Goal: Task Accomplishment & Management: Complete application form

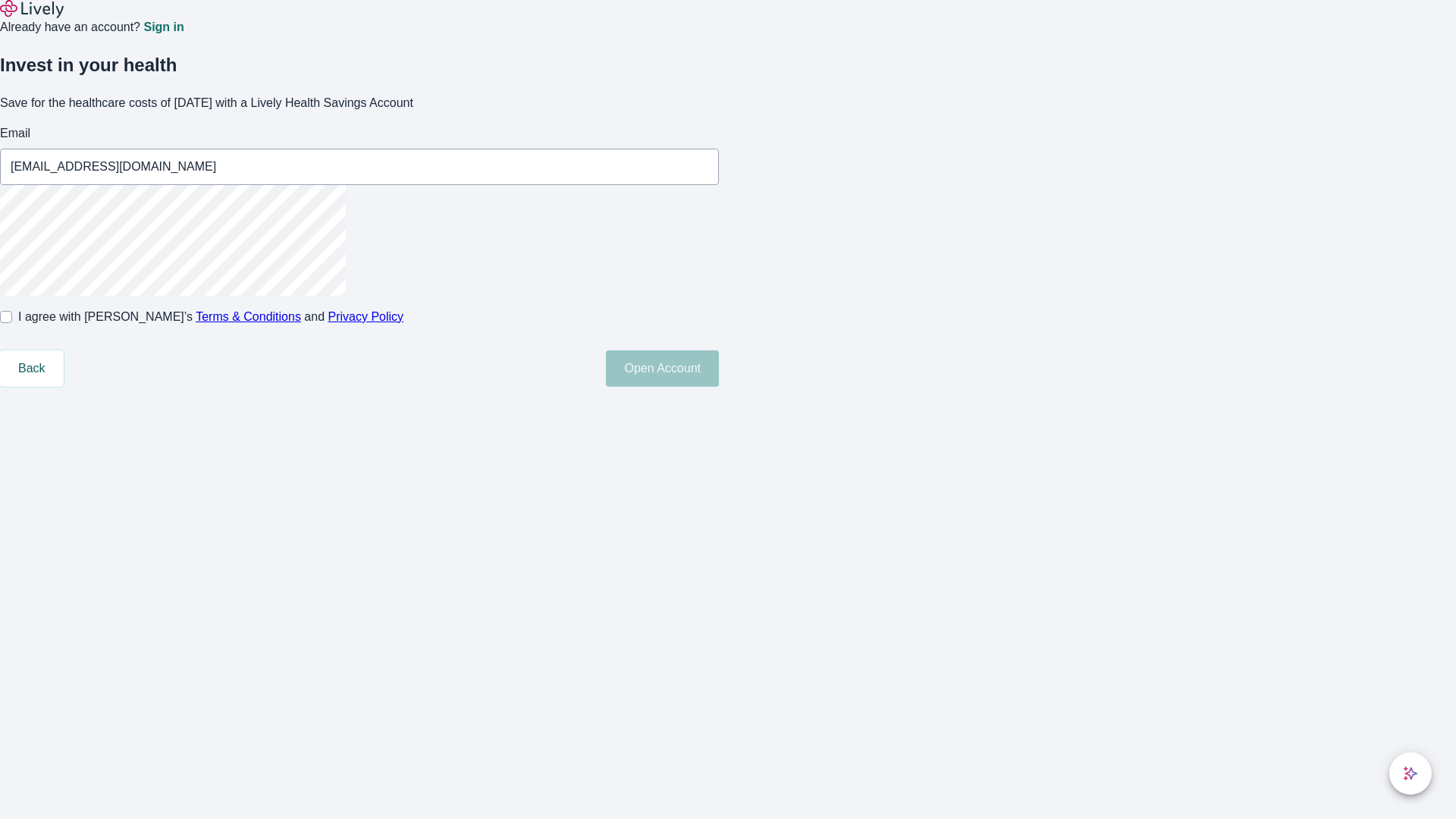
click at [12, 323] on input "I agree with Lively’s Terms & Conditions and Privacy Policy" at bounding box center [6, 317] width 12 height 12
checkbox input "true"
click at [719, 387] on button "Open Account" at bounding box center [662, 368] width 113 height 36
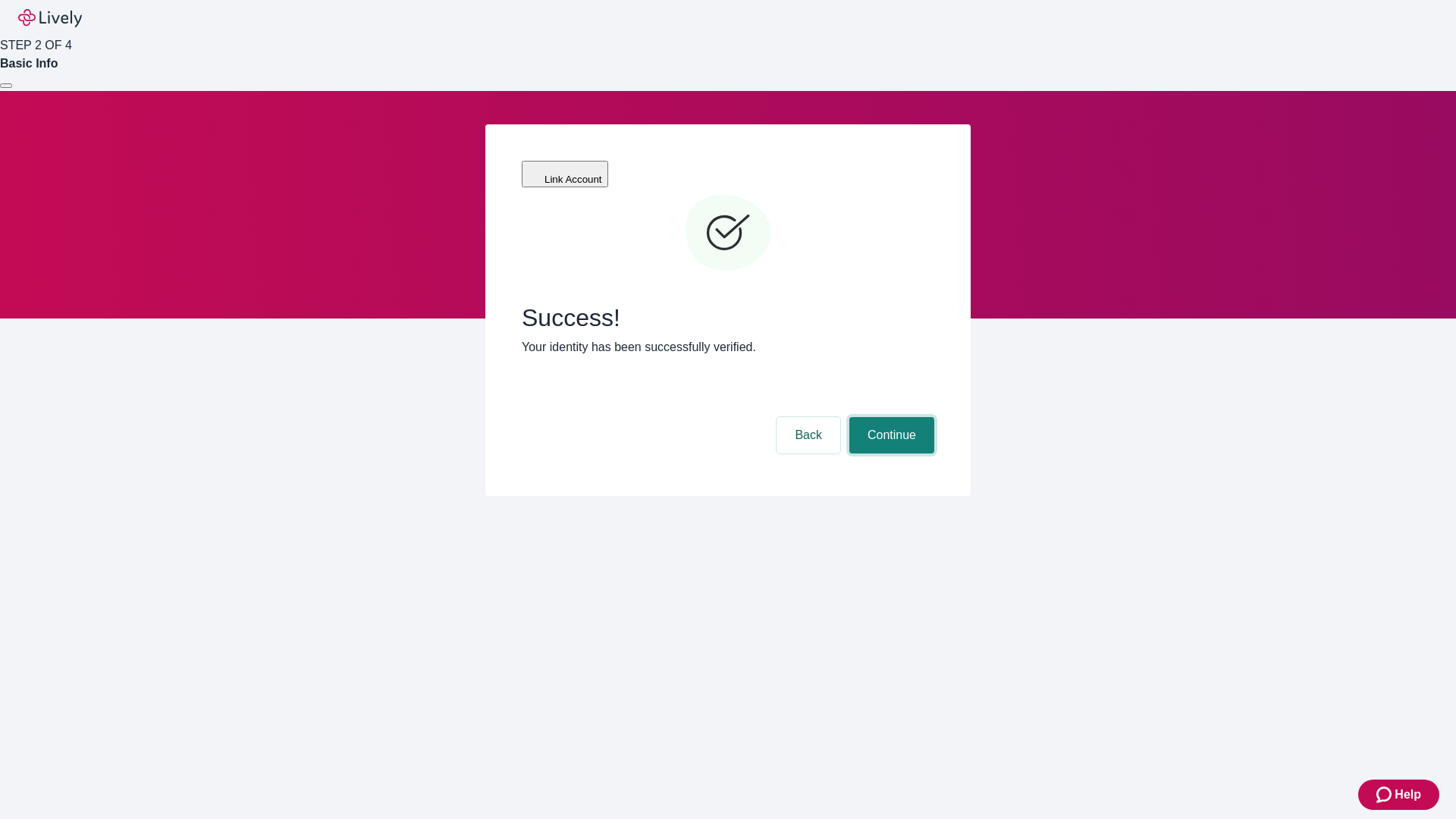
click at [890, 417] on button "Continue" at bounding box center [892, 435] width 85 height 36
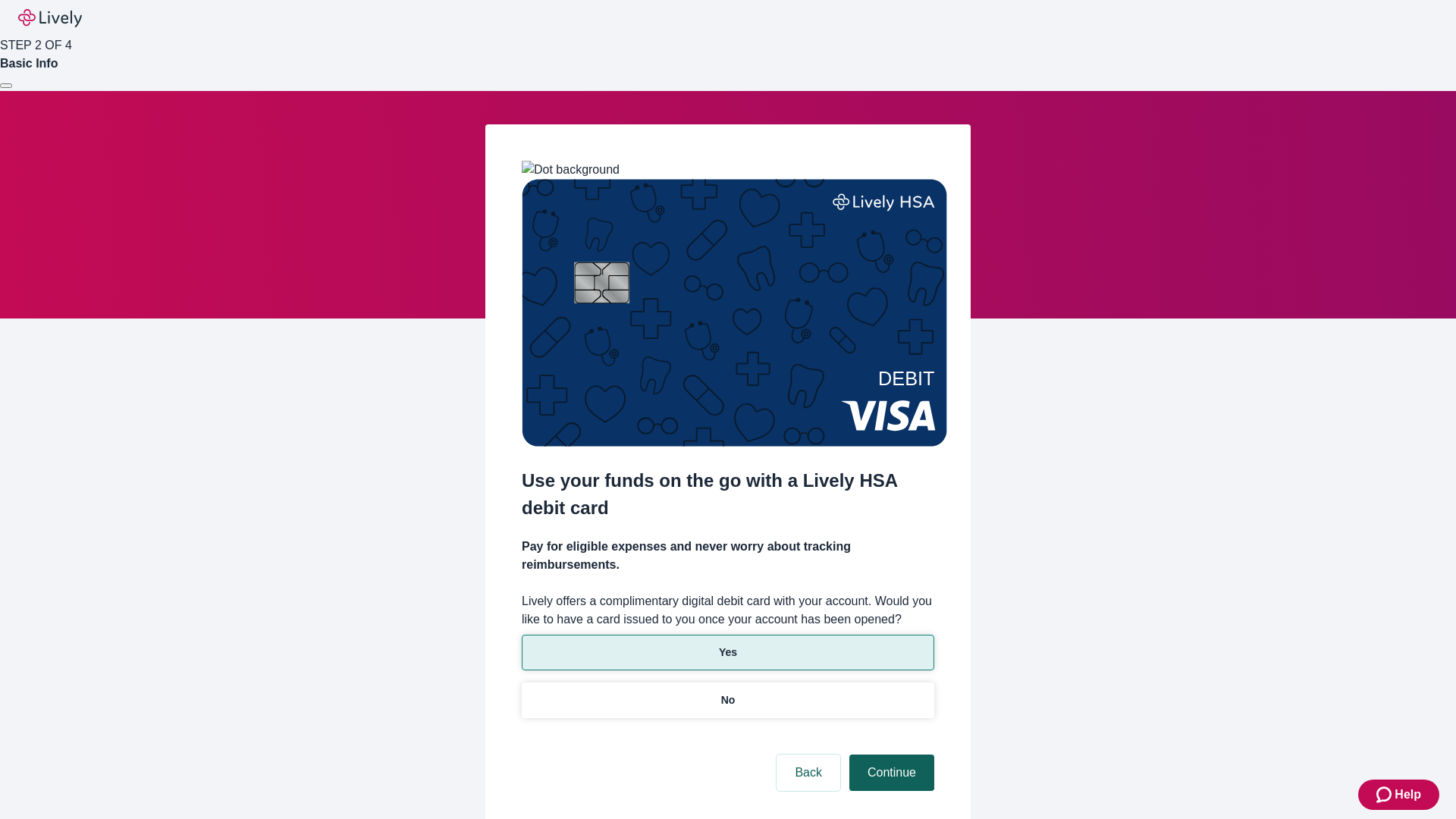
click at [727, 644] on p "Yes" at bounding box center [728, 652] width 18 height 16
click at [890, 754] on button "Continue" at bounding box center [892, 772] width 85 height 36
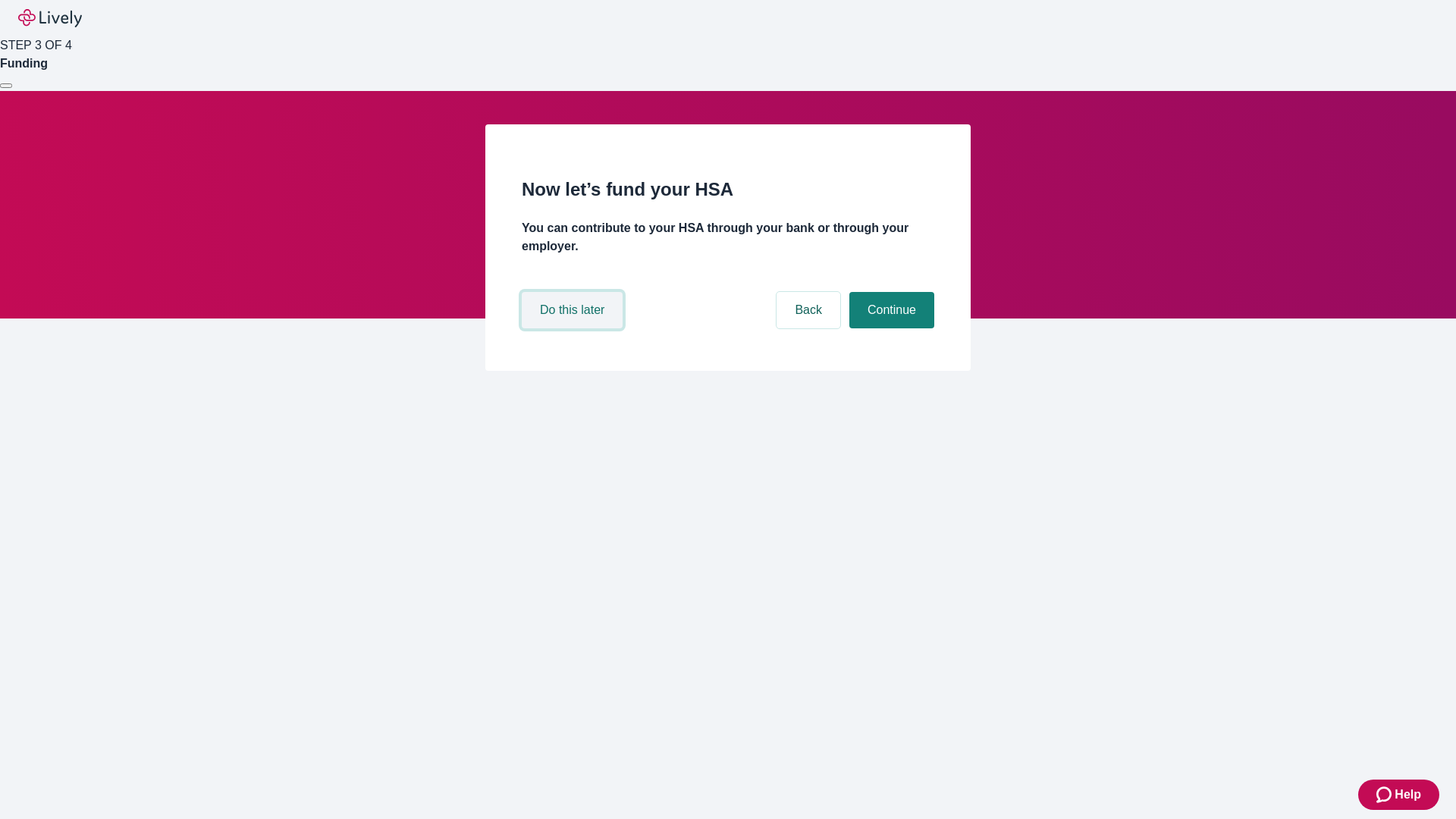
click at [574, 328] on button "Do this later" at bounding box center [572, 310] width 101 height 36
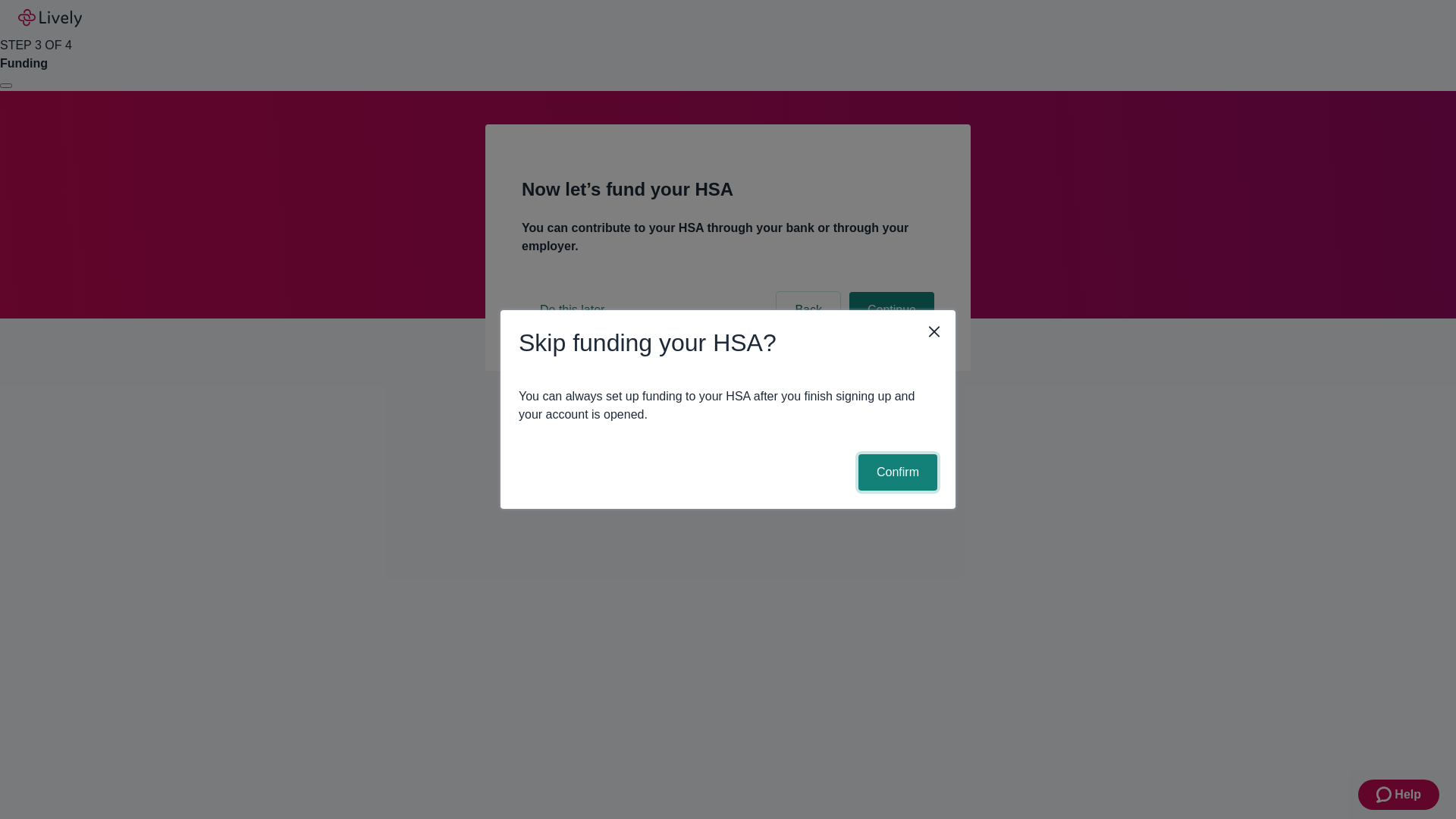
click at [895, 472] on button "Confirm" at bounding box center [898, 472] width 79 height 36
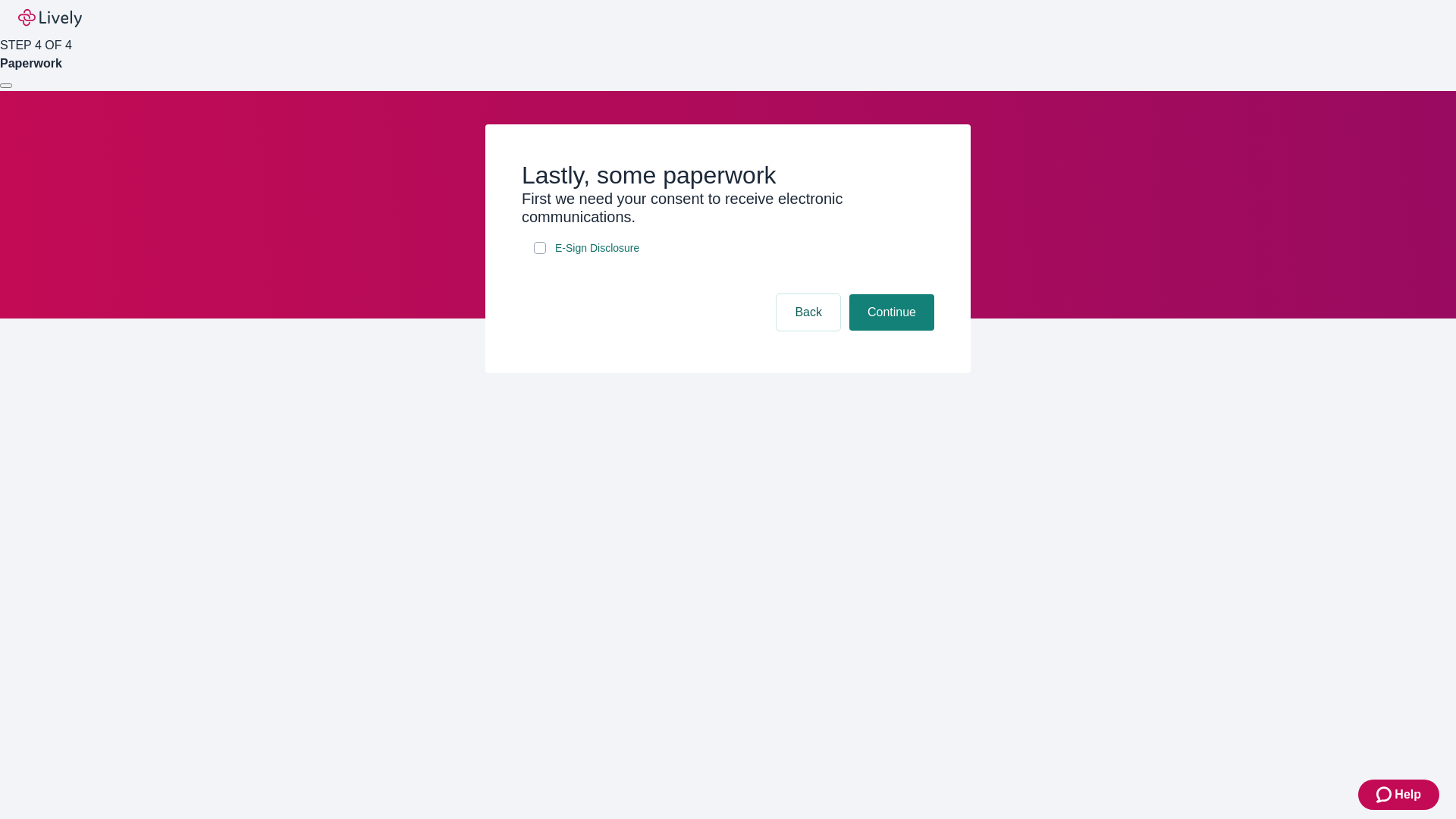
click at [540, 254] on input "E-Sign Disclosure" at bounding box center [539, 248] width 12 height 12
checkbox input "true"
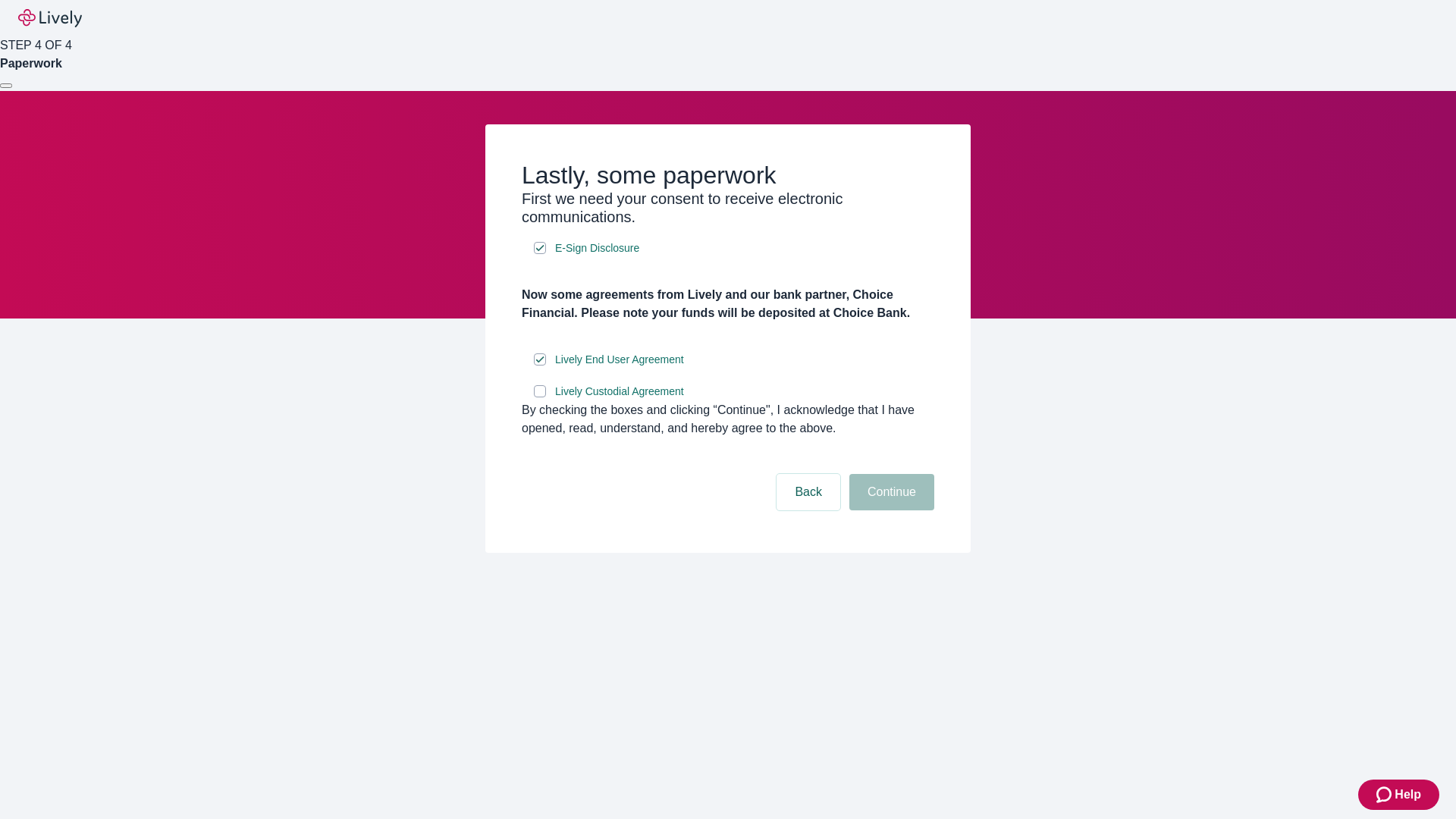
click at [540, 397] on input "Lively Custodial Agreement" at bounding box center [539, 391] width 12 height 12
checkbox input "true"
click at [890, 510] on button "Continue" at bounding box center [892, 492] width 85 height 36
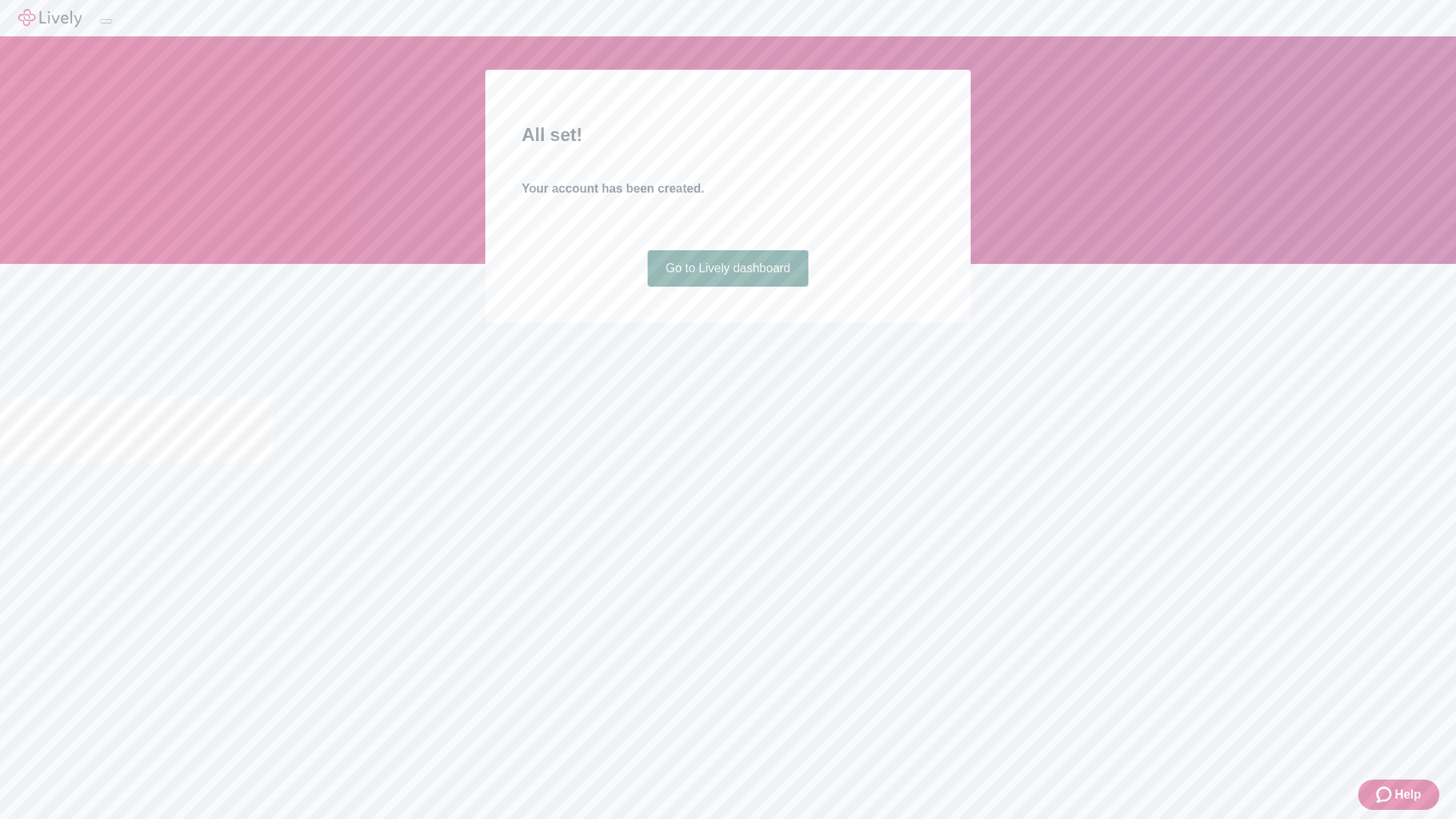
click at [727, 286] on link "Go to Lively dashboard" at bounding box center [728, 268] width 161 height 36
